Goal: Task Accomplishment & Management: Use online tool/utility

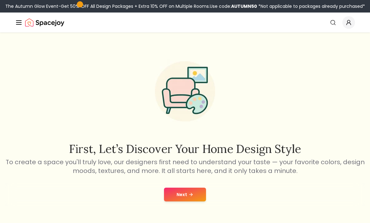
click at [195, 193] on button "Next" at bounding box center [185, 195] width 42 height 14
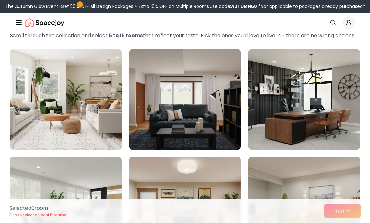
scroll to position [36, 0]
click at [205, 104] on img at bounding box center [185, 100] width 112 height 100
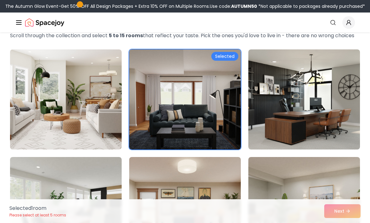
click at [222, 115] on img at bounding box center [185, 100] width 112 height 100
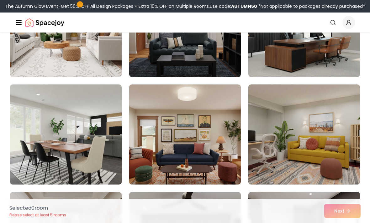
scroll to position [108, 0]
click at [310, 103] on img at bounding box center [304, 135] width 112 height 100
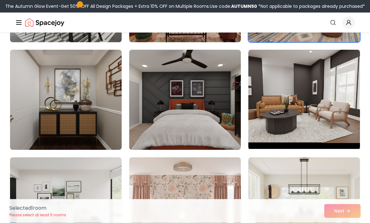
scroll to position [251, 0]
click at [333, 76] on img at bounding box center [304, 100] width 112 height 100
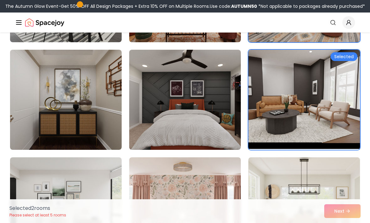
click at [214, 122] on img at bounding box center [185, 100] width 112 height 100
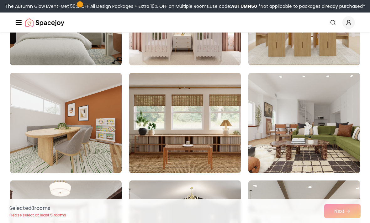
scroll to position [446, 0]
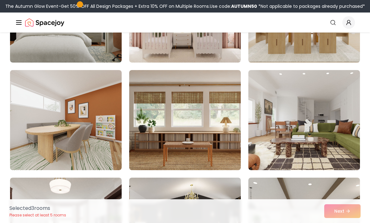
click at [310, 88] on img at bounding box center [304, 120] width 112 height 100
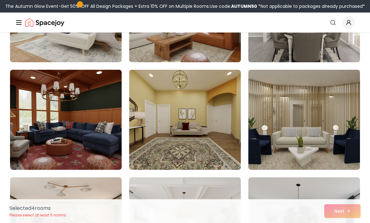
scroll to position [880, 0]
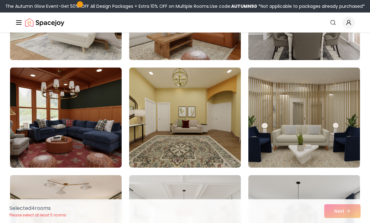
click at [318, 83] on img at bounding box center [304, 118] width 112 height 100
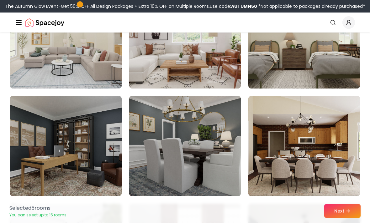
scroll to position [1283, 0]
click at [83, 137] on img at bounding box center [66, 146] width 112 height 100
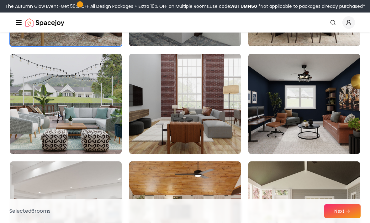
scroll to position [1427, 0]
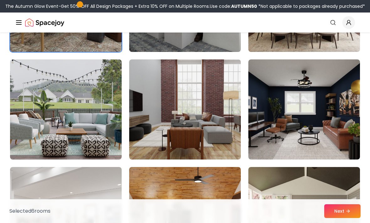
click at [222, 105] on img at bounding box center [185, 110] width 112 height 100
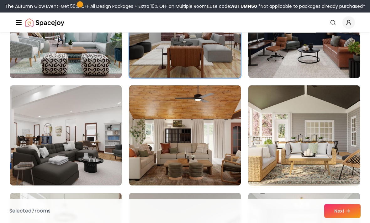
scroll to position [1509, 0]
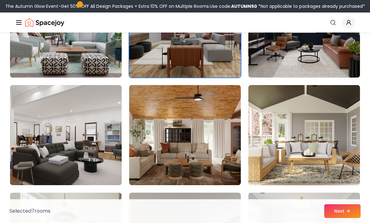
click at [215, 113] on img at bounding box center [185, 135] width 112 height 100
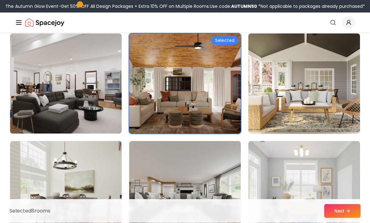
scroll to position [1561, 0]
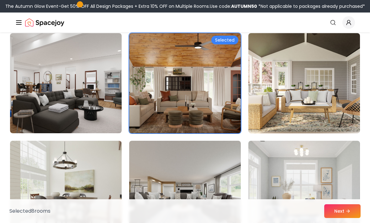
click at [69, 62] on img at bounding box center [66, 83] width 112 height 100
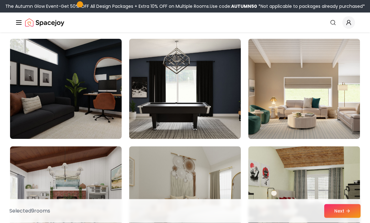
scroll to position [2202, 0]
click at [73, 92] on img at bounding box center [66, 89] width 112 height 100
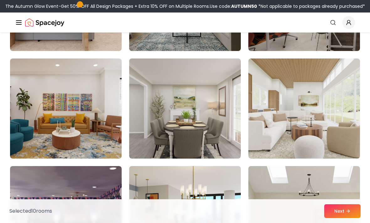
click at [54, 81] on img at bounding box center [66, 109] width 112 height 100
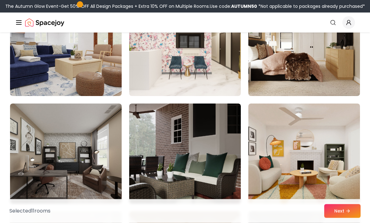
scroll to position [3107, 0]
click at [315, 122] on img at bounding box center [304, 154] width 112 height 100
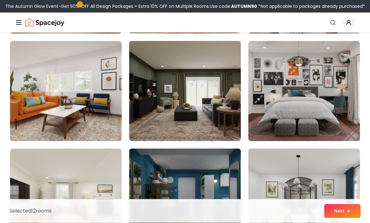
scroll to position [3386, 0]
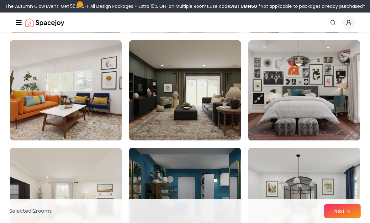
click at [333, 65] on img at bounding box center [304, 90] width 112 height 100
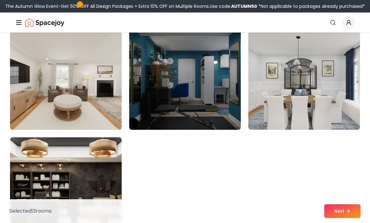
scroll to position [3505, 0]
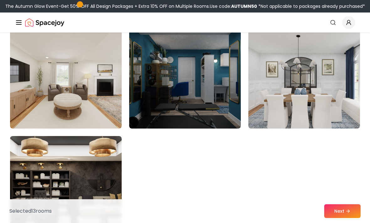
click at [49, 154] on img at bounding box center [66, 186] width 112 height 100
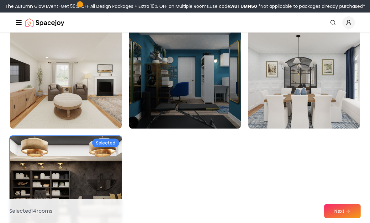
click at [347, 214] on icon at bounding box center [347, 211] width 5 height 5
